Goal: Check status: Check status

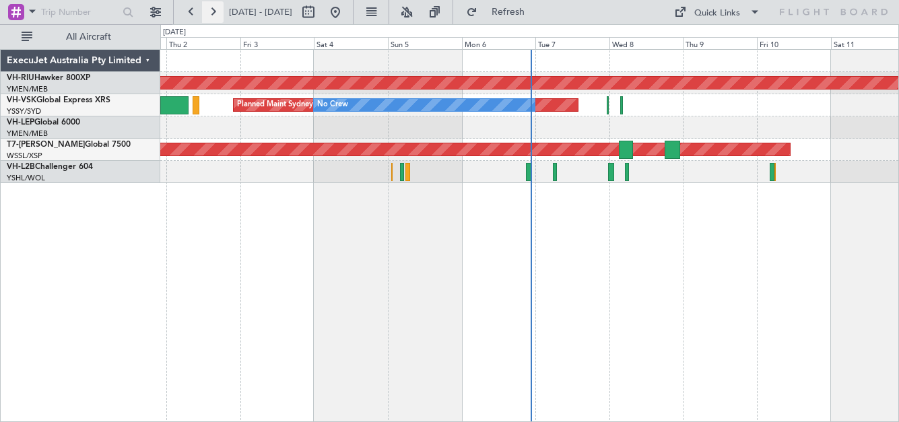
click at [221, 11] on button at bounding box center [213, 12] width 22 height 22
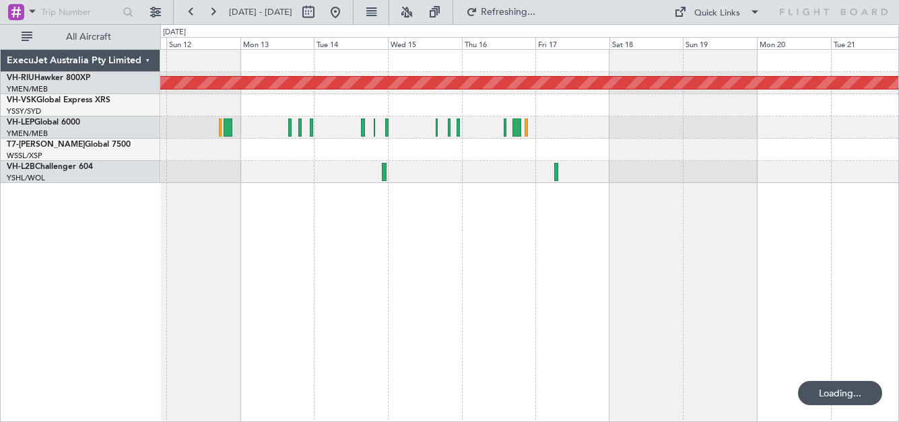
click at [223, 10] on div "[DATE] - [DATE]" at bounding box center [263, 12] width 166 height 22
click at [215, 11] on button at bounding box center [213, 12] width 22 height 22
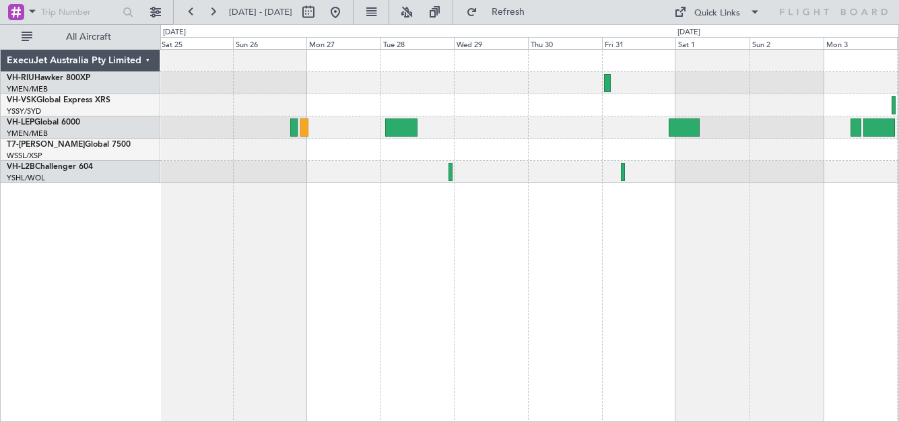
click at [466, 83] on div "Planned Maint [GEOGRAPHIC_DATA] ([GEOGRAPHIC_DATA])" at bounding box center [529, 83] width 738 height 22
click at [682, 88] on div "Planned Maint [GEOGRAPHIC_DATA] ([GEOGRAPHIC_DATA])" at bounding box center [529, 83] width 738 height 22
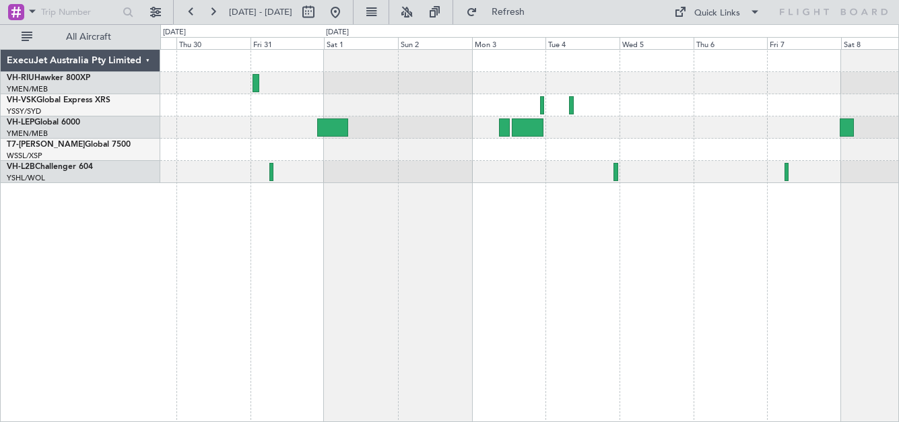
click at [479, 79] on div at bounding box center [529, 83] width 738 height 22
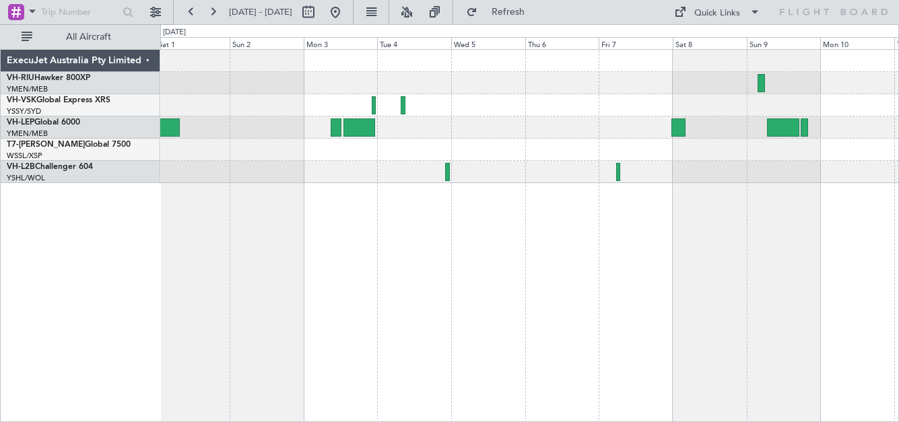
click at [540, 78] on div at bounding box center [529, 83] width 738 height 22
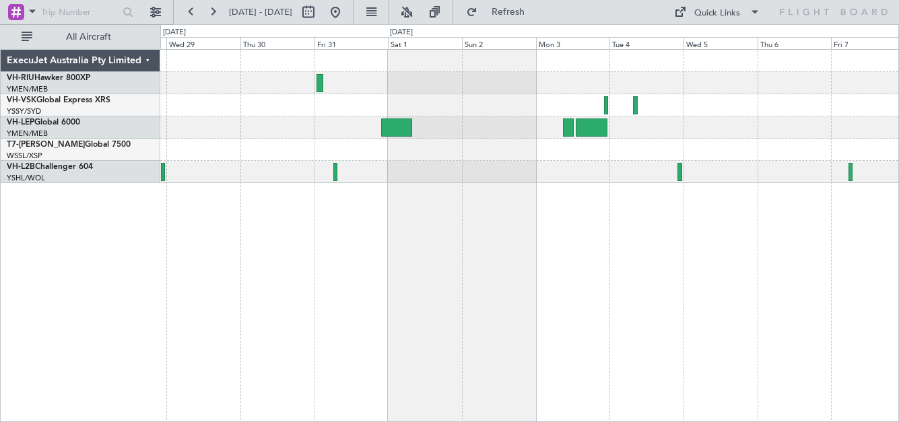
click at [499, 103] on div at bounding box center [529, 105] width 738 height 22
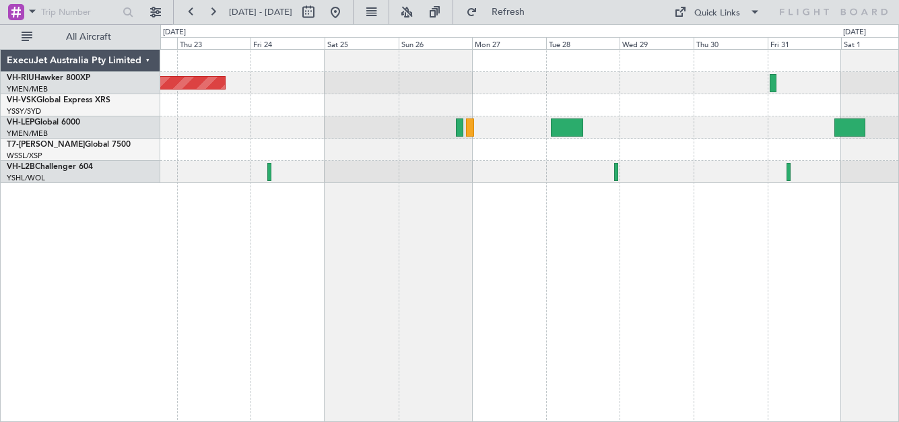
click at [898, 120] on html "[DATE] - [DATE] Refresh Quick Links All Aircraft Planned Maint [GEOGRAPHIC_DATA…" at bounding box center [449, 211] width 899 height 422
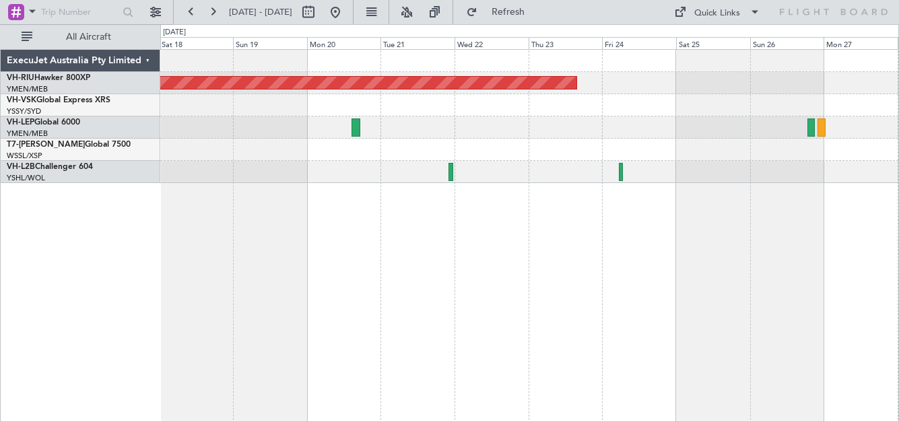
click at [660, 130] on div at bounding box center [529, 127] width 738 height 22
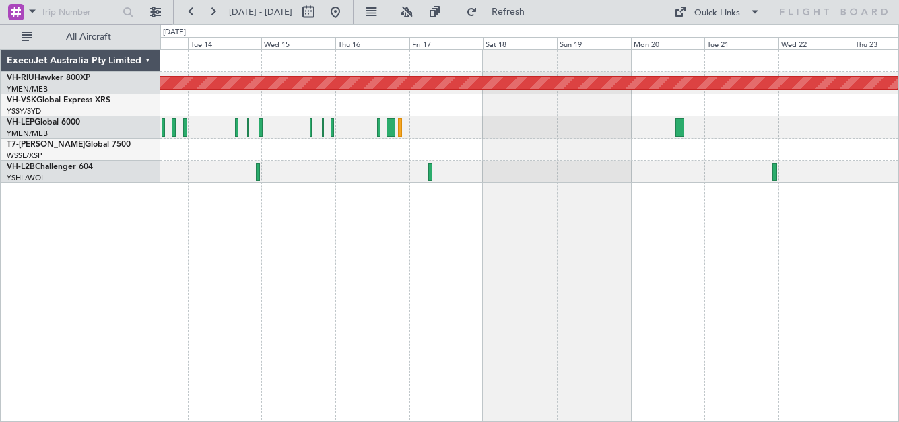
click at [596, 132] on div at bounding box center [529, 127] width 738 height 22
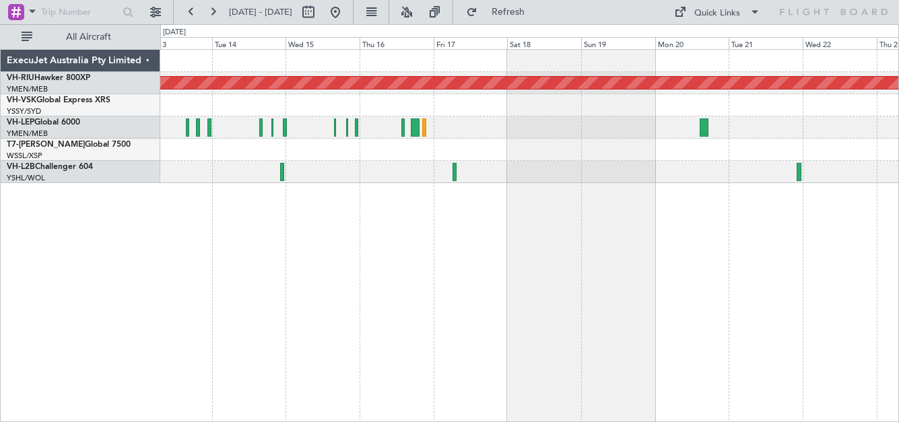
click at [483, 125] on div at bounding box center [529, 127] width 738 height 22
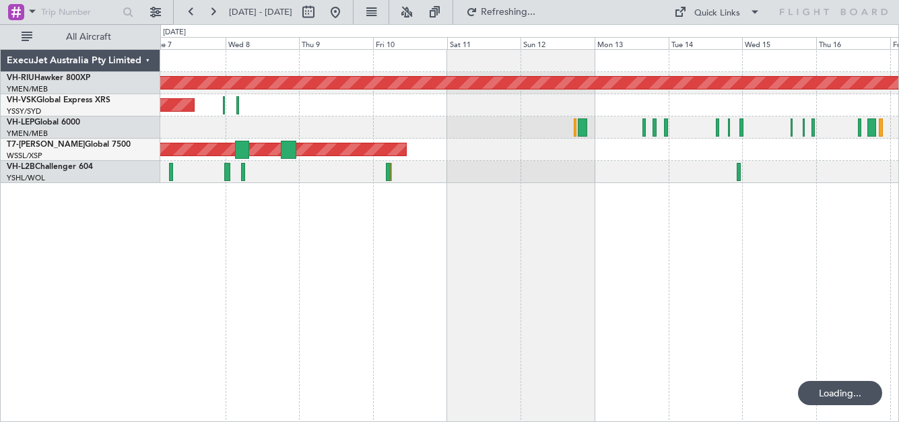
click at [499, 135] on div at bounding box center [529, 127] width 738 height 22
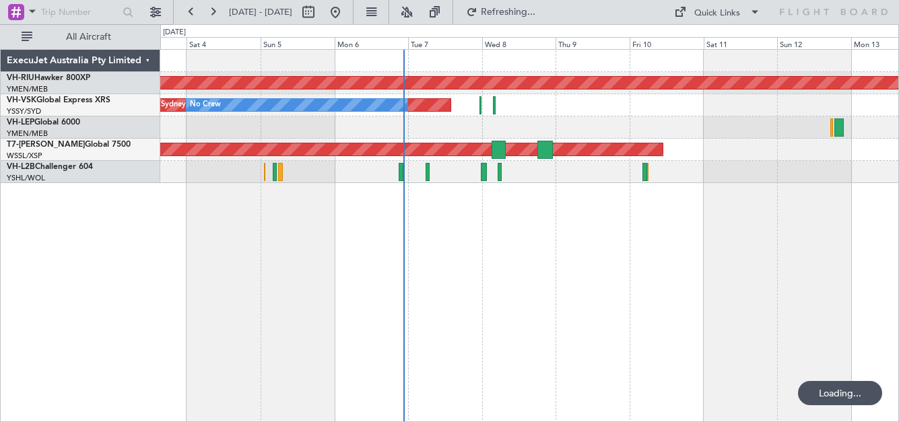
click at [460, 125] on div at bounding box center [529, 127] width 738 height 22
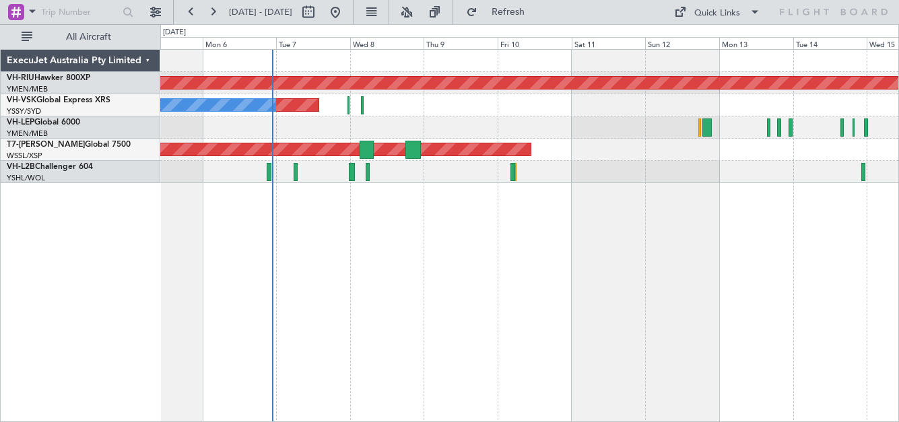
click at [568, 114] on div "Planned Maint [GEOGRAPHIC_DATA] ([GEOGRAPHIC_DATA]) Planned Maint Sydney ([PERS…" at bounding box center [529, 116] width 738 height 133
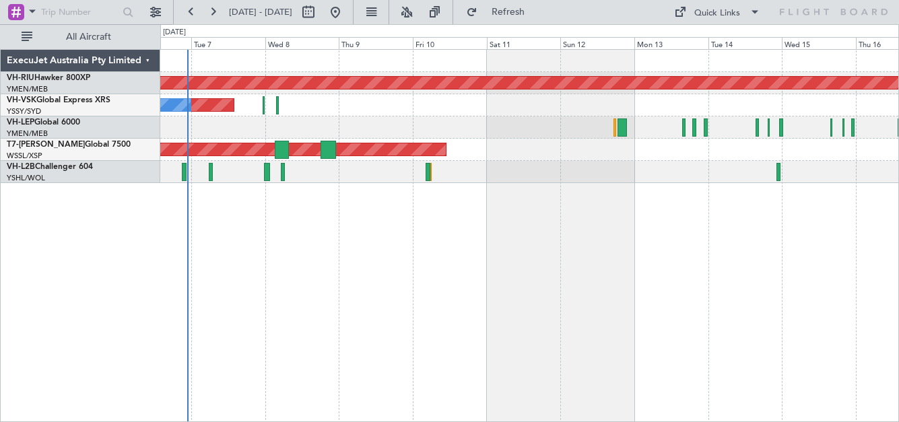
click at [197, 139] on div "Planned Maint [GEOGRAPHIC_DATA] ([GEOGRAPHIC_DATA]) Planned Maint Sydney ([PERS…" at bounding box center [529, 116] width 738 height 133
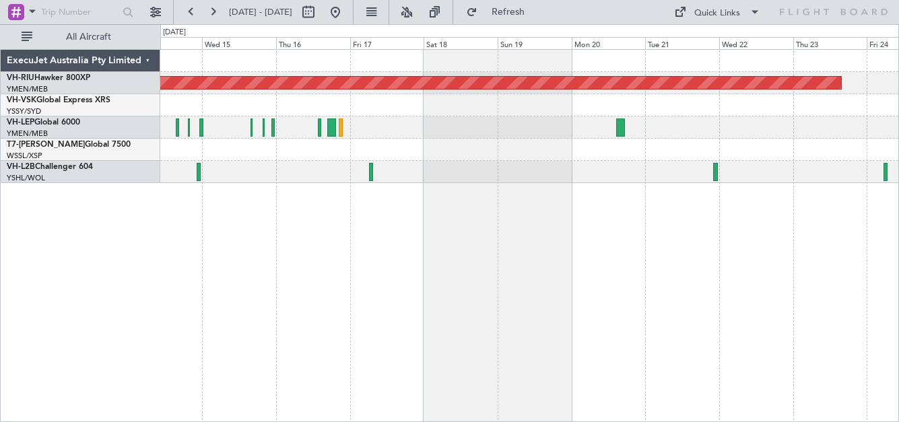
click at [434, 137] on div at bounding box center [529, 127] width 738 height 22
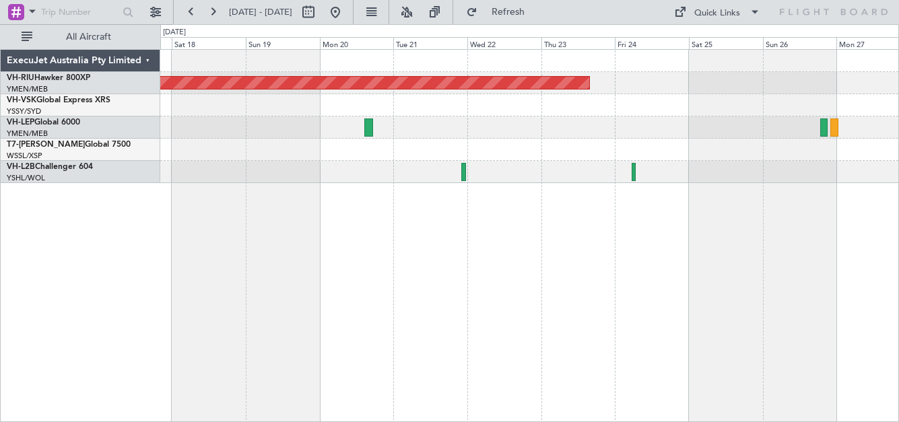
click at [512, 161] on div "Planned Maint [GEOGRAPHIC_DATA] ([GEOGRAPHIC_DATA])" at bounding box center [529, 116] width 738 height 133
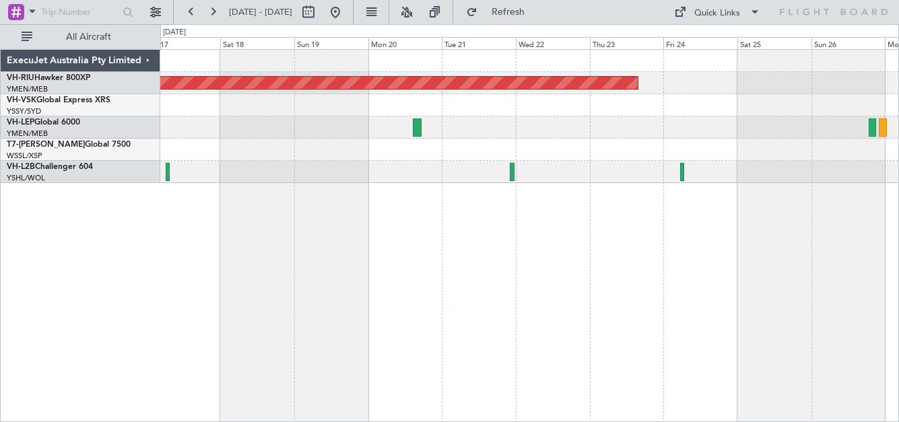
click at [798, 110] on div at bounding box center [529, 105] width 738 height 22
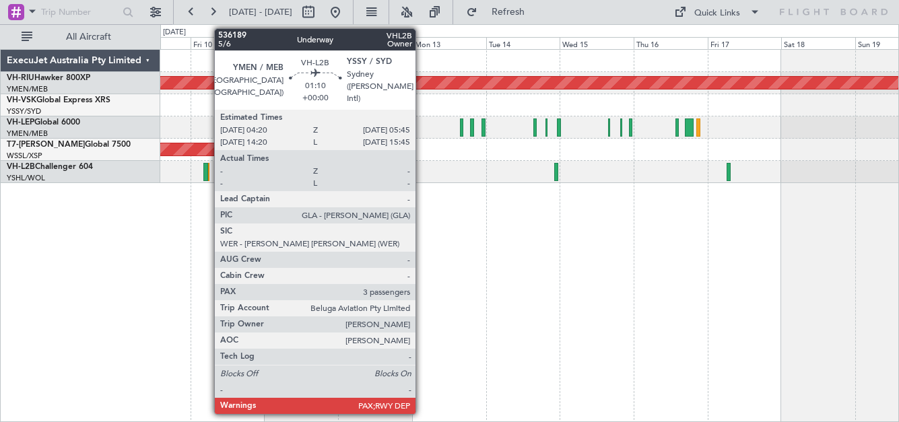
click at [207, 175] on div at bounding box center [205, 172] width 5 height 18
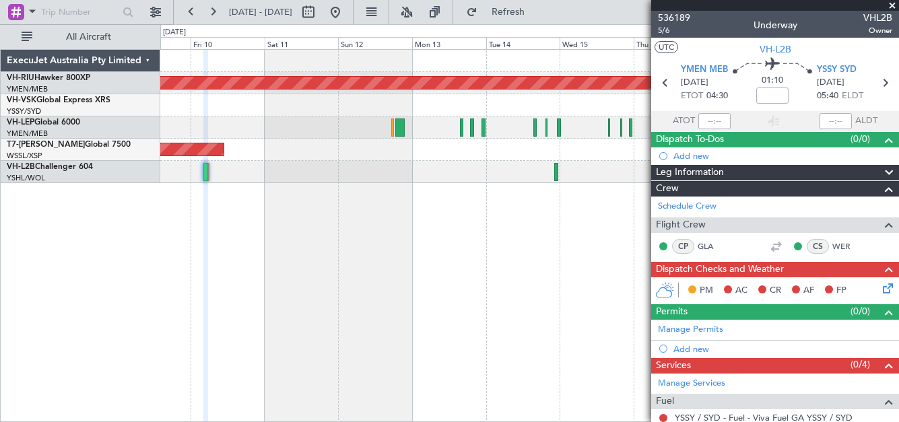
click at [532, 230] on div "Planned Maint [GEOGRAPHIC_DATA] ([GEOGRAPHIC_DATA]) Planned Maint Sydney ([PERS…" at bounding box center [529, 235] width 738 height 373
click at [893, 1] on span at bounding box center [891, 6] width 13 height 12
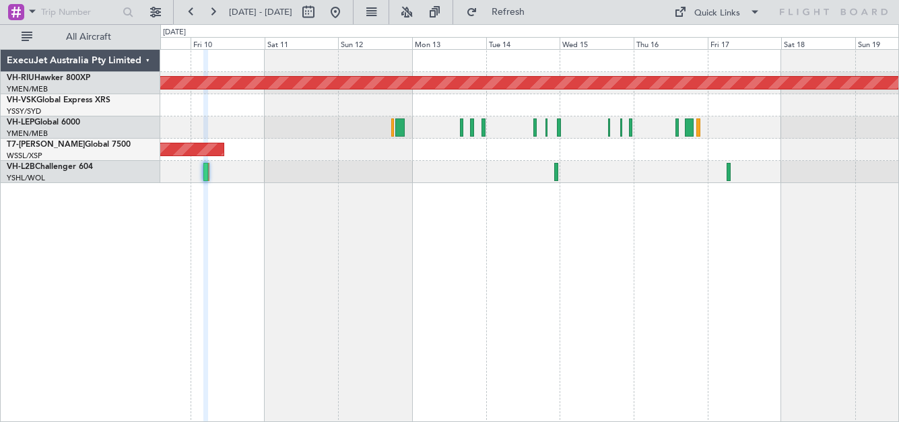
type input "0"
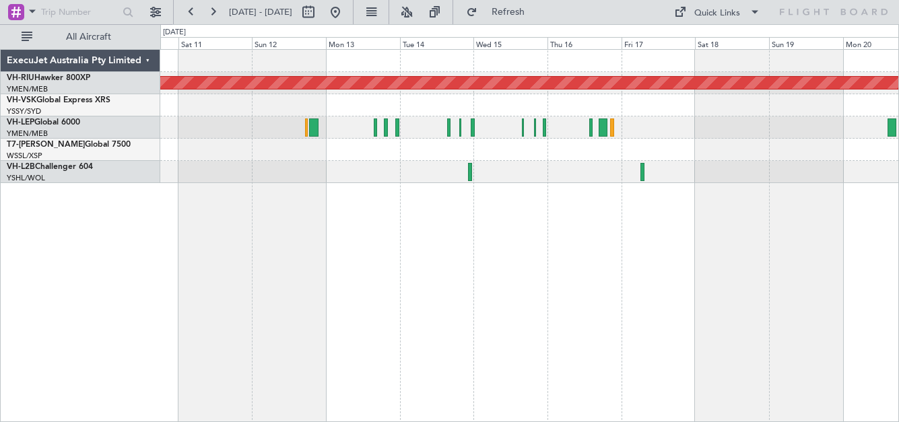
click at [754, 120] on div at bounding box center [529, 127] width 738 height 22
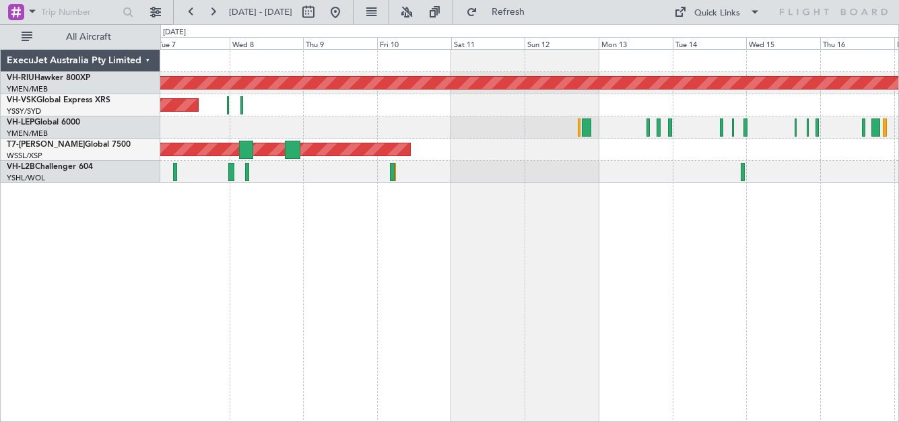
click at [615, 133] on div at bounding box center [529, 127] width 738 height 22
